Goal: Information Seeking & Learning: Compare options

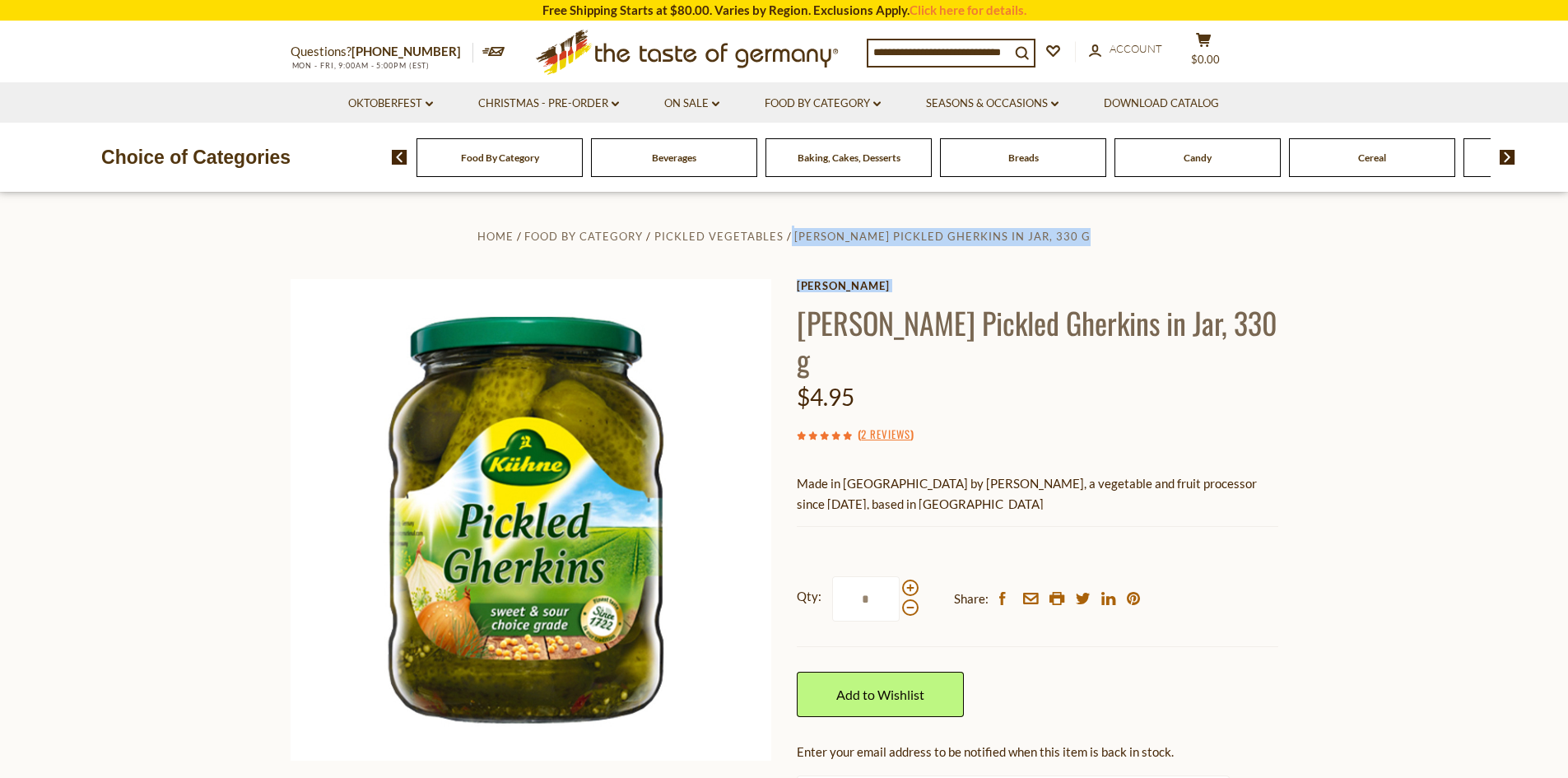
drag, startPoint x: 794, startPoint y: 323, endPoint x: 801, endPoint y: 327, distance: 8.1
click at [801, 327] on div "Home Food By Category Pickled Vegetables Kuehne Pickled Gherkins in Jar, 330 g …" at bounding box center [784, 558] width 1012 height 666
click at [1131, 378] on div "$4.95" at bounding box center [1038, 397] width 481 height 39
click at [801, 327] on h1 "Kuehne Pickled Gherkins in Jar, 330 g" at bounding box center [1038, 341] width 481 height 74
click at [847, 334] on h1 "Kuehne Pickled Gherkins in Jar, 330 g" at bounding box center [1038, 341] width 481 height 74
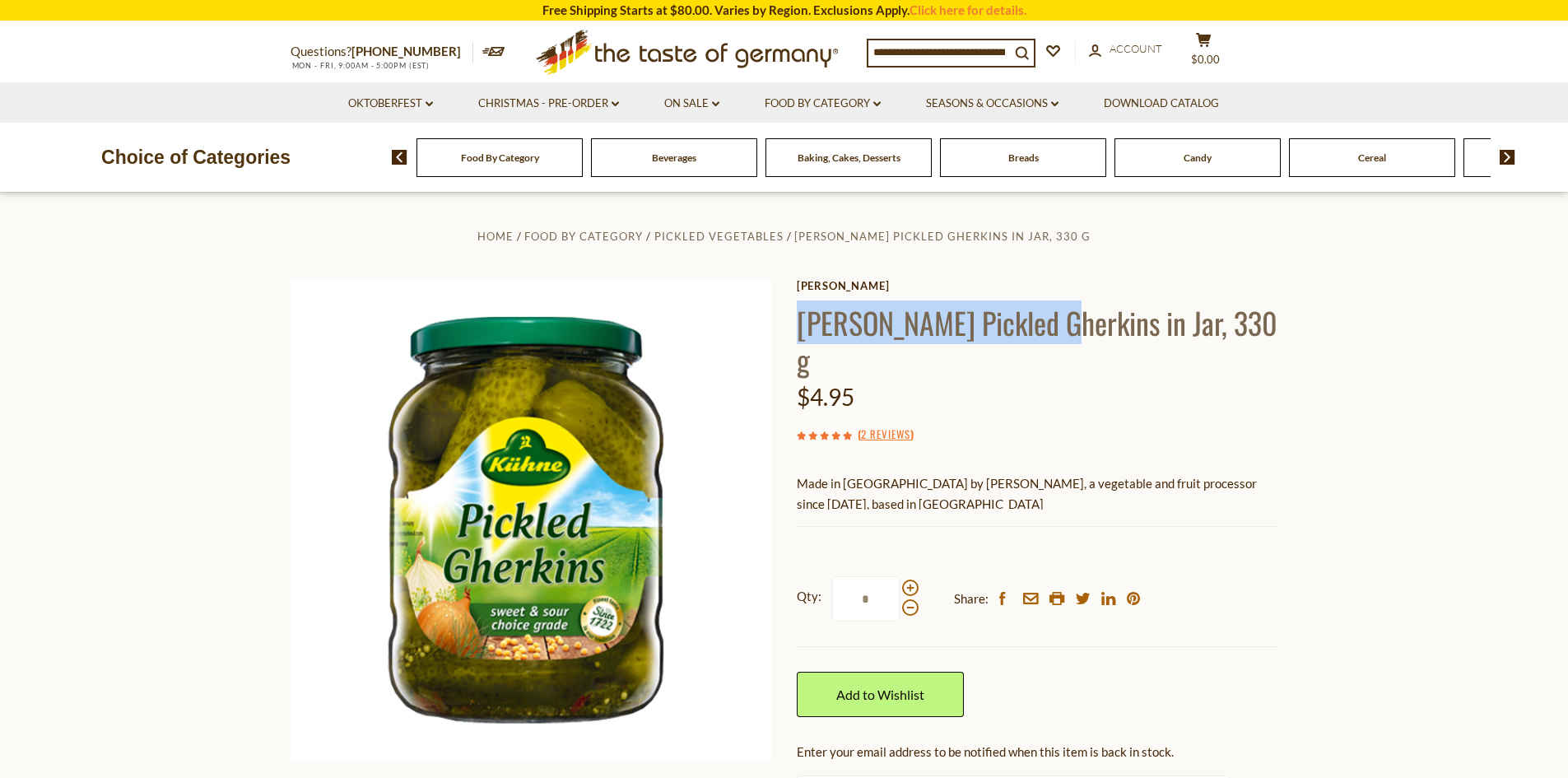
drag, startPoint x: 799, startPoint y: 328, endPoint x: 1064, endPoint y: 334, distance: 265.1
click at [1064, 334] on h1 "Kuehne Pickled Gherkins in Jar, 330 g" at bounding box center [1038, 341] width 481 height 74
copy h1 "Kuehne Pickled Gherkins"
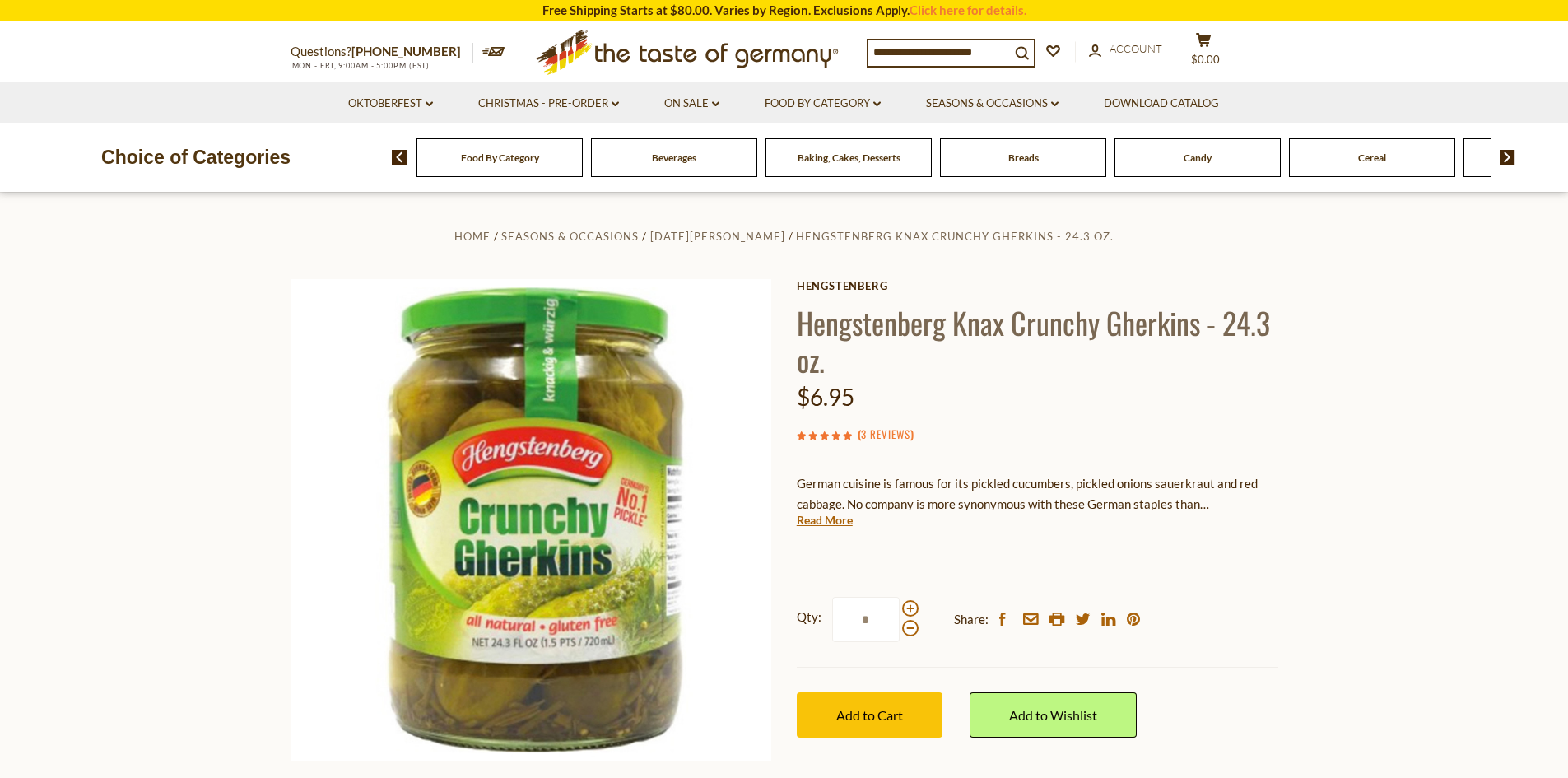
drag, startPoint x: 964, startPoint y: 392, endPoint x: 954, endPoint y: 388, distance: 10.8
click at [959, 392] on div "$6.95" at bounding box center [1038, 397] width 481 height 39
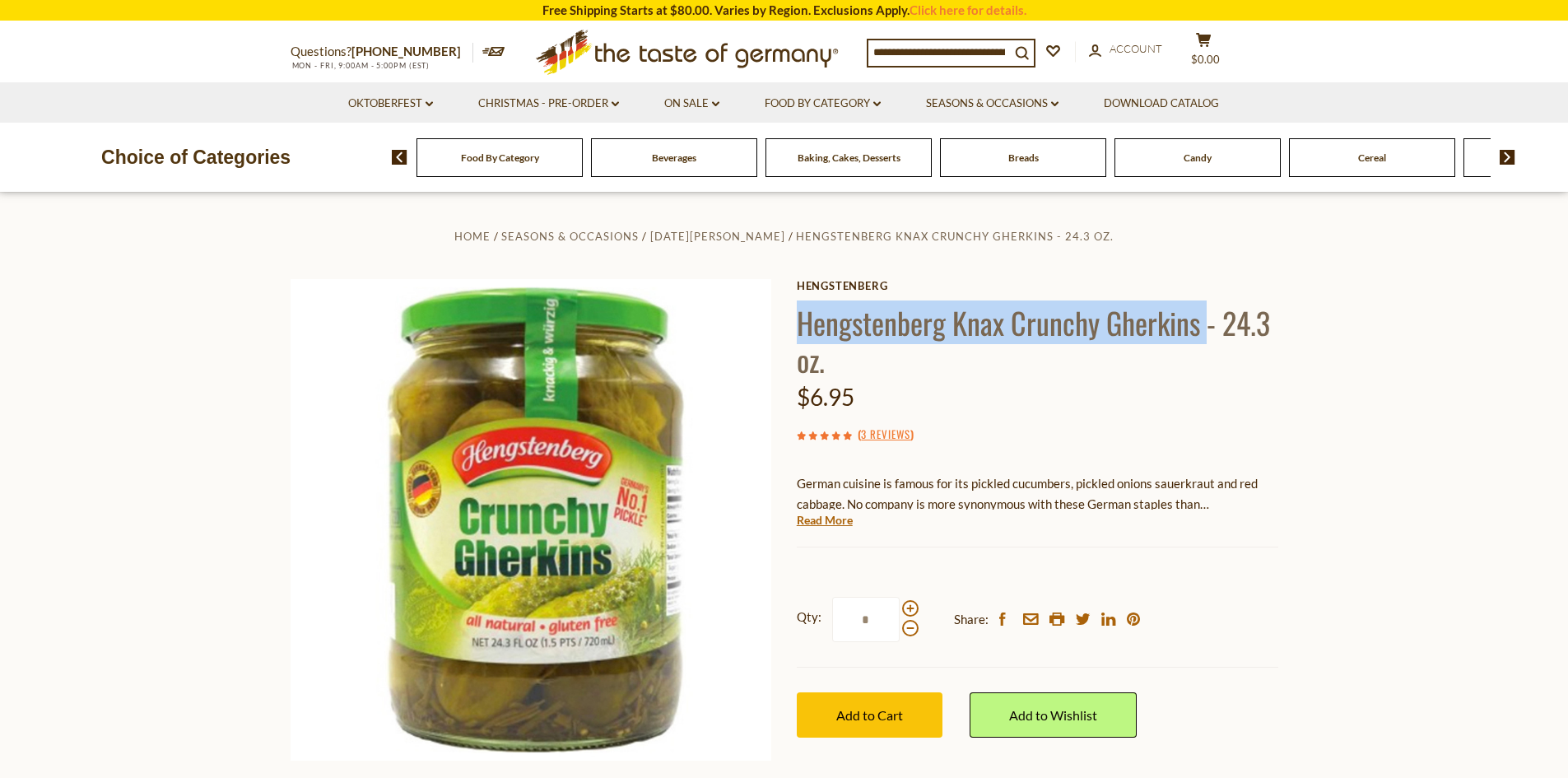
drag, startPoint x: 801, startPoint y: 323, endPoint x: 1206, endPoint y: 329, distance: 405.0
click at [1206, 329] on h1 "Hengstenberg Knax Crunchy Gherkins - 24.3 oz." at bounding box center [1038, 341] width 481 height 74
copy h1 "Hengstenberg Knax Crunchy Gherkins"
